Goal: Book appointment/travel/reservation

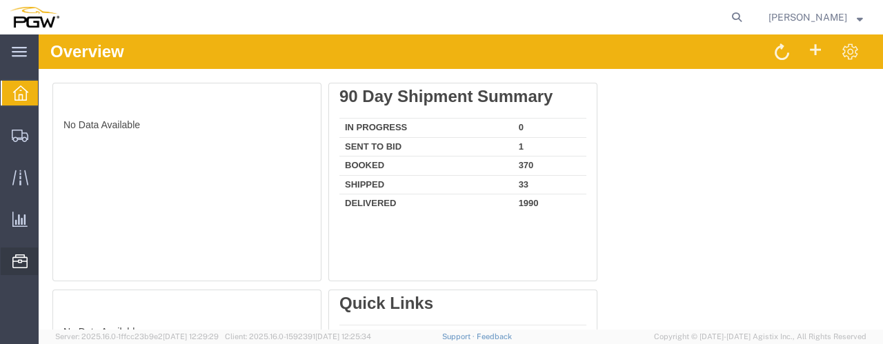
click at [0, 0] on span "Location Appointment" at bounding box center [0, 0] width 0 height 0
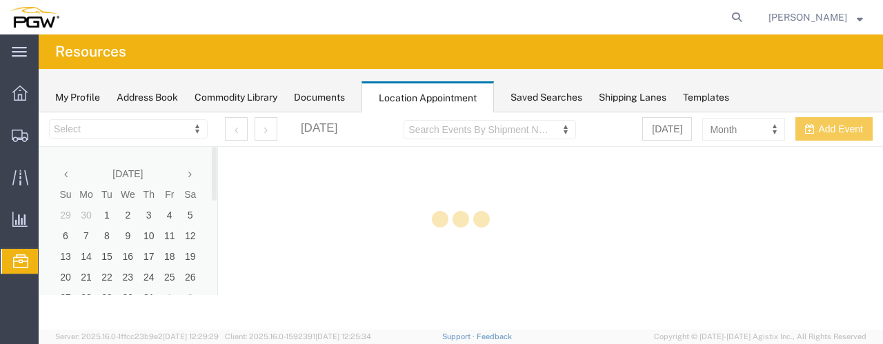
select select "28253"
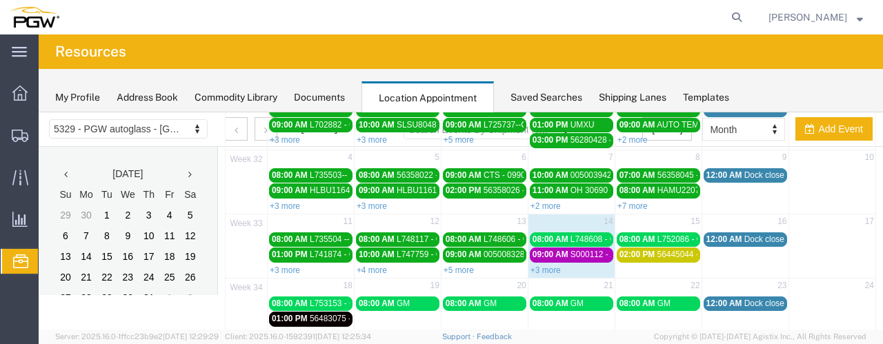
scroll to position [124, 0]
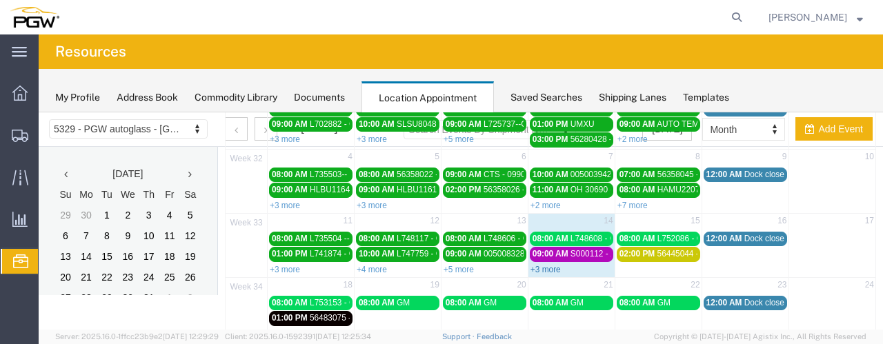
click at [537, 265] on link "+3 more" at bounding box center [545, 270] width 30 height 10
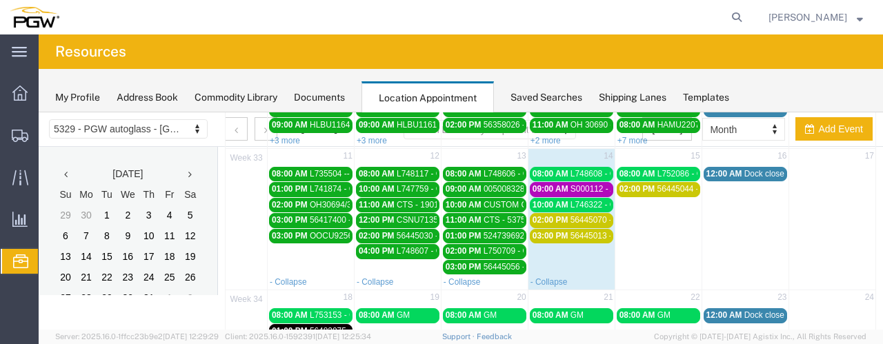
scroll to position [191, 0]
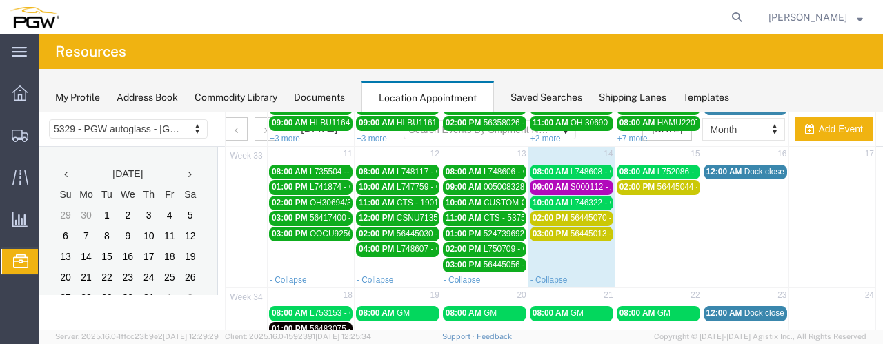
click at [596, 167] on span "L748608 - GM" at bounding box center [596, 172] width 52 height 10
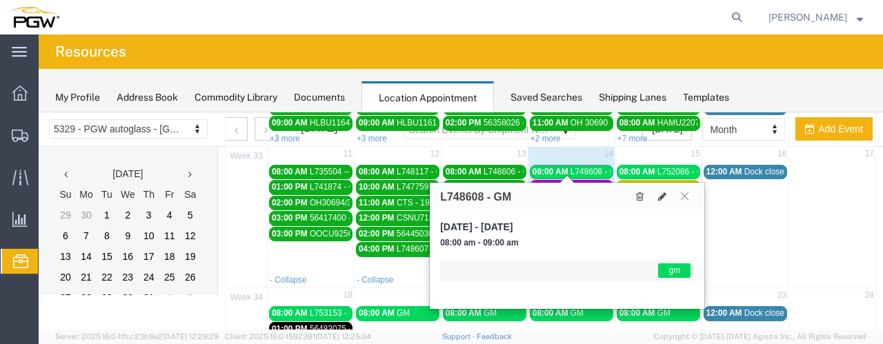
click at [596, 167] on span "L748608 - GM" at bounding box center [596, 172] width 52 height 10
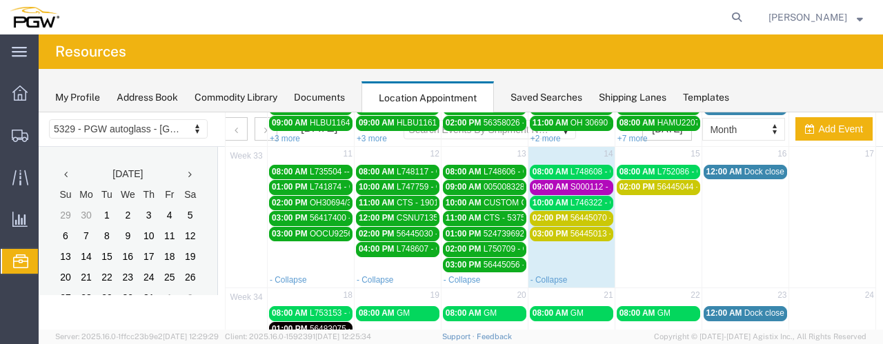
click at [590, 182] on span "S000112 - AGC/ARG" at bounding box center [608, 187] width 77 height 10
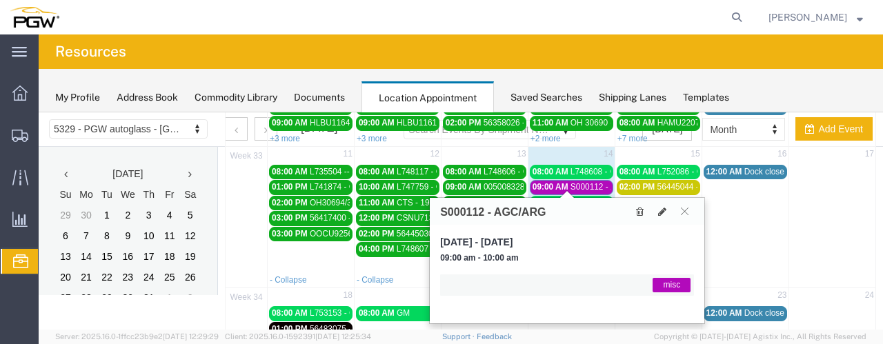
click at [590, 182] on span "S000112 - AGC/ARG" at bounding box center [608, 187] width 77 height 10
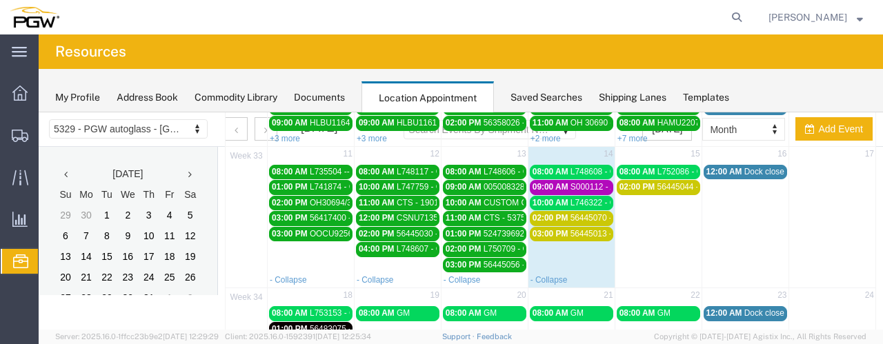
click at [590, 182] on span "S000112 - AGC/ARG" at bounding box center [608, 187] width 77 height 10
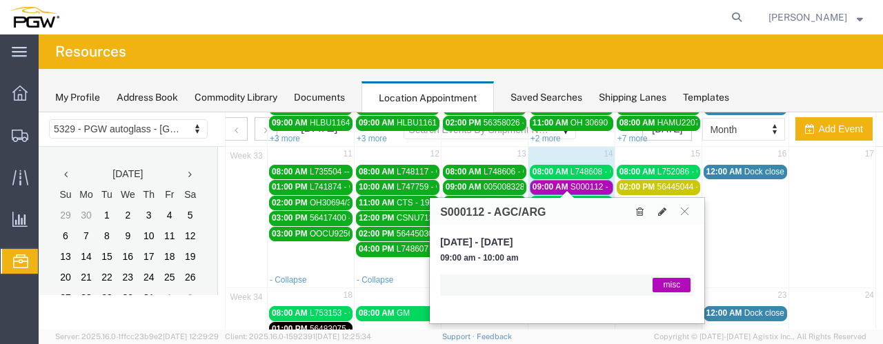
click at [590, 182] on span "S000112 - AGC/ARG" at bounding box center [608, 187] width 77 height 10
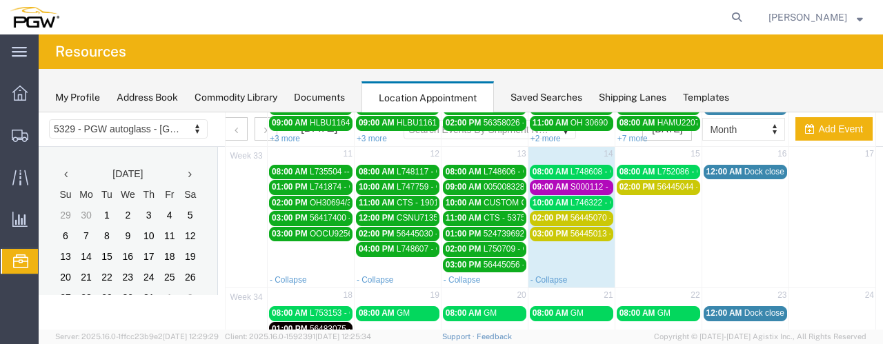
click at [584, 198] on span "L746322 - GM" at bounding box center [596, 203] width 52 height 10
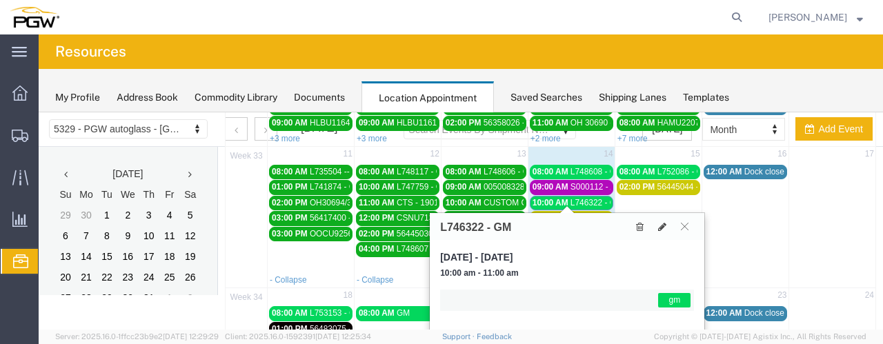
click at [584, 198] on span "L746322 - GM" at bounding box center [596, 203] width 52 height 10
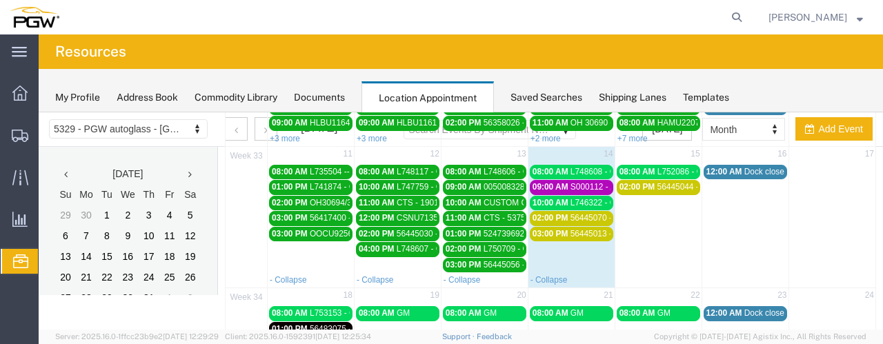
click at [586, 215] on span "56445070 - FUYAO" at bounding box center [606, 218] width 72 height 10
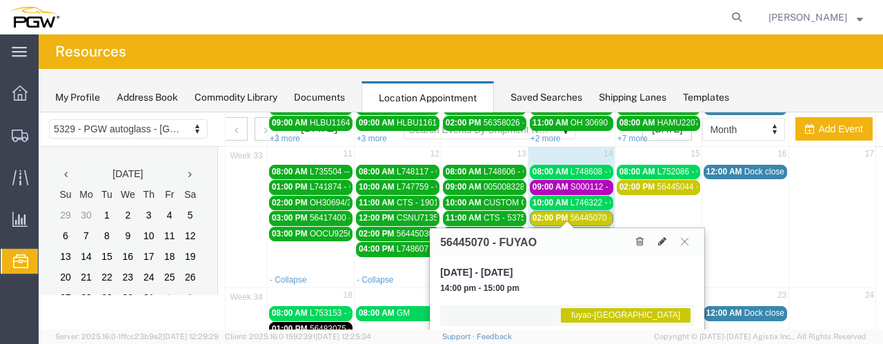
click at [586, 215] on span "56445070 - FUYAO" at bounding box center [606, 218] width 72 height 10
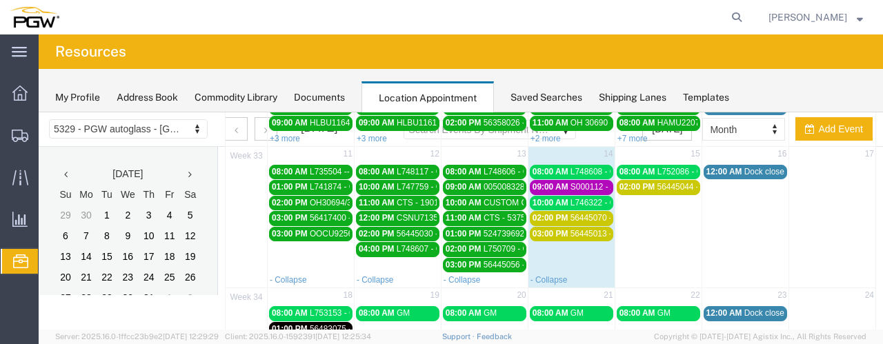
click at [586, 215] on span "56445070 - FUYAO" at bounding box center [606, 218] width 72 height 10
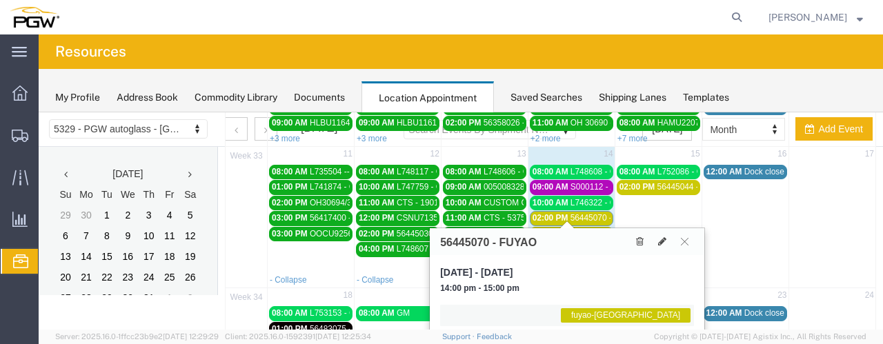
click at [586, 215] on span "56445070 - FUYAO" at bounding box center [606, 218] width 72 height 10
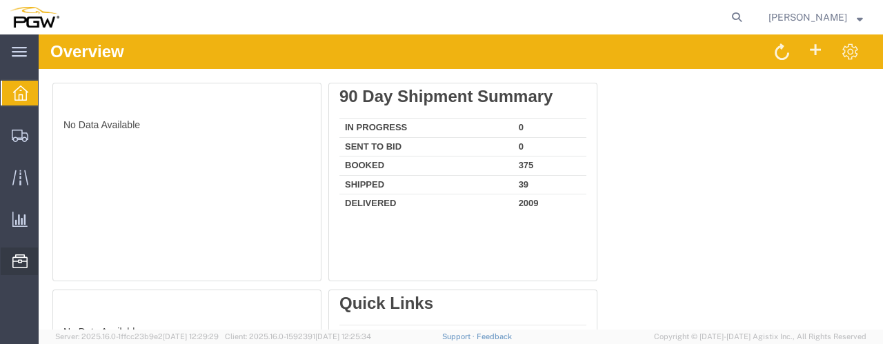
click at [0, 0] on span "Location Appointment" at bounding box center [0, 0] width 0 height 0
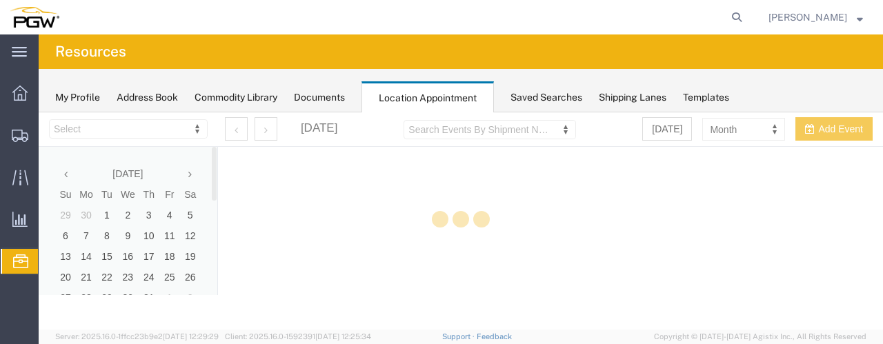
select select "28253"
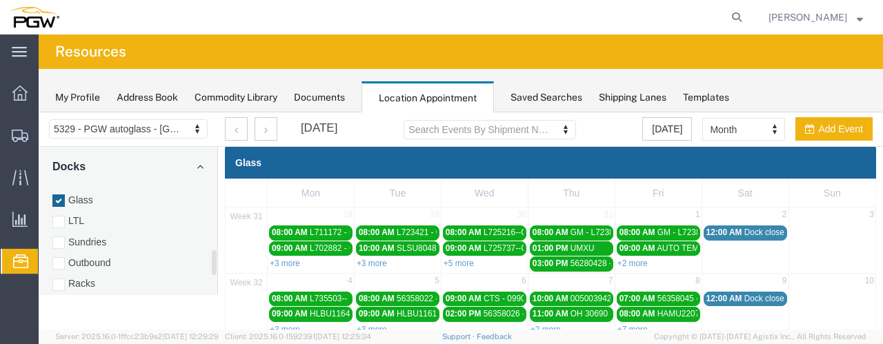
scroll to position [653, 0]
drag, startPoint x: 215, startPoint y: 168, endPoint x: 217, endPoint y: 276, distance: 108.3
click at [217, 276] on div "July 2025 Su Mo Tu We Th Fr Sa 29 30 1 2 3 4 5 6 7 8 9 10 11 12 13 14 15 16 17 …" at bounding box center [128, 221] width 179 height 148
click at [61, 250] on div at bounding box center [58, 256] width 12 height 12
click at [39, 112] on input "Racks" at bounding box center [39, 112] width 0 height 0
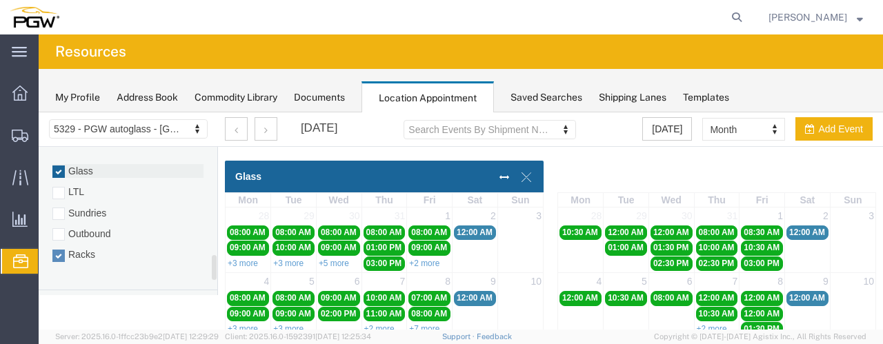
click at [58, 166] on div at bounding box center [58, 172] width 12 height 12
click at [39, 112] on input "Glass" at bounding box center [39, 112] width 0 height 0
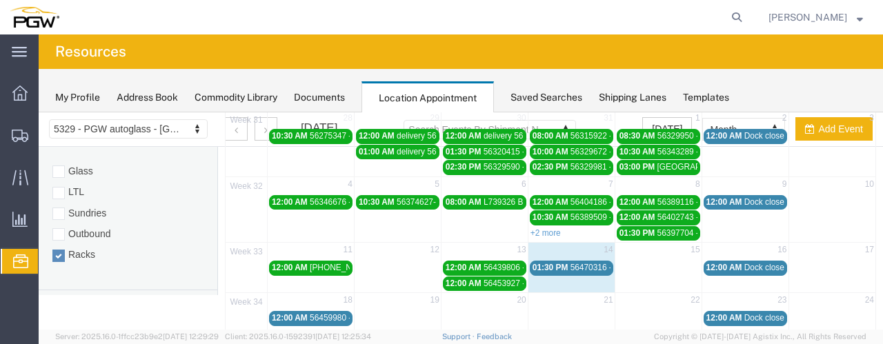
scroll to position [98, 0]
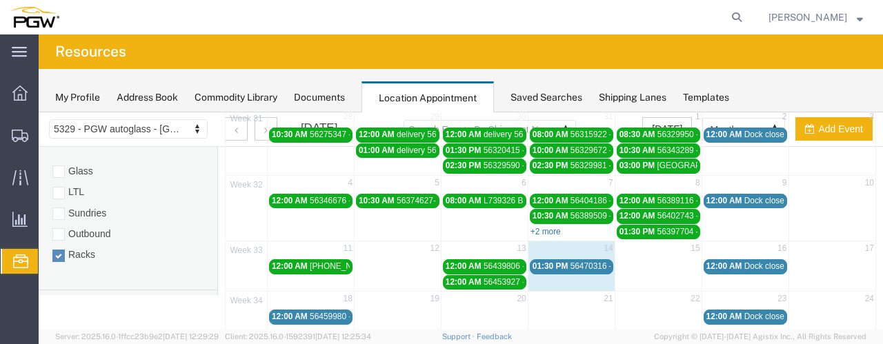
click at [545, 227] on link "+2 more" at bounding box center [545, 232] width 30 height 10
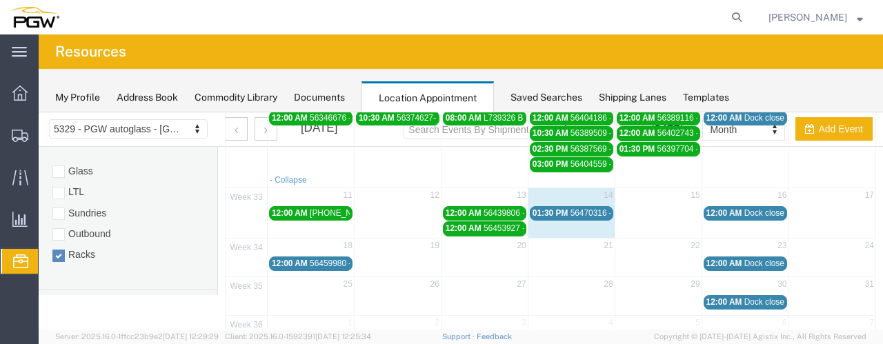
scroll to position [157, 0]
